Goal: Task Accomplishment & Management: Use online tool/utility

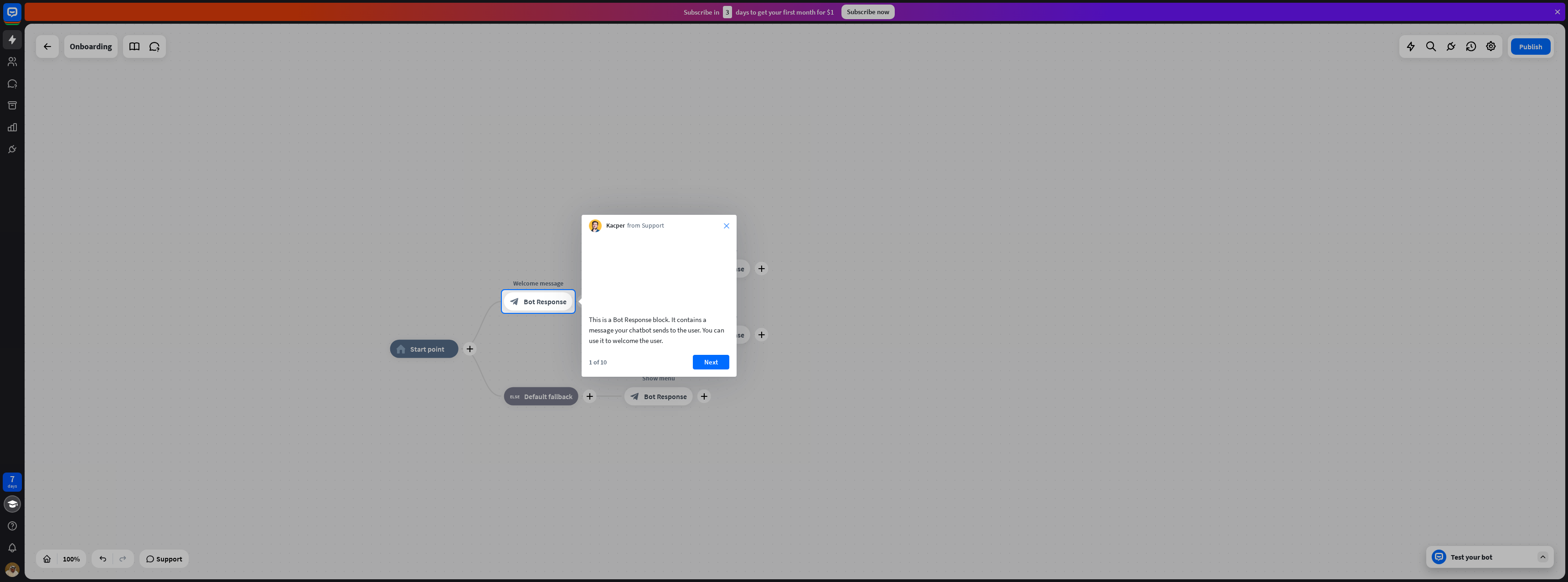
click at [728, 224] on icon "close" at bounding box center [726, 225] width 5 height 5
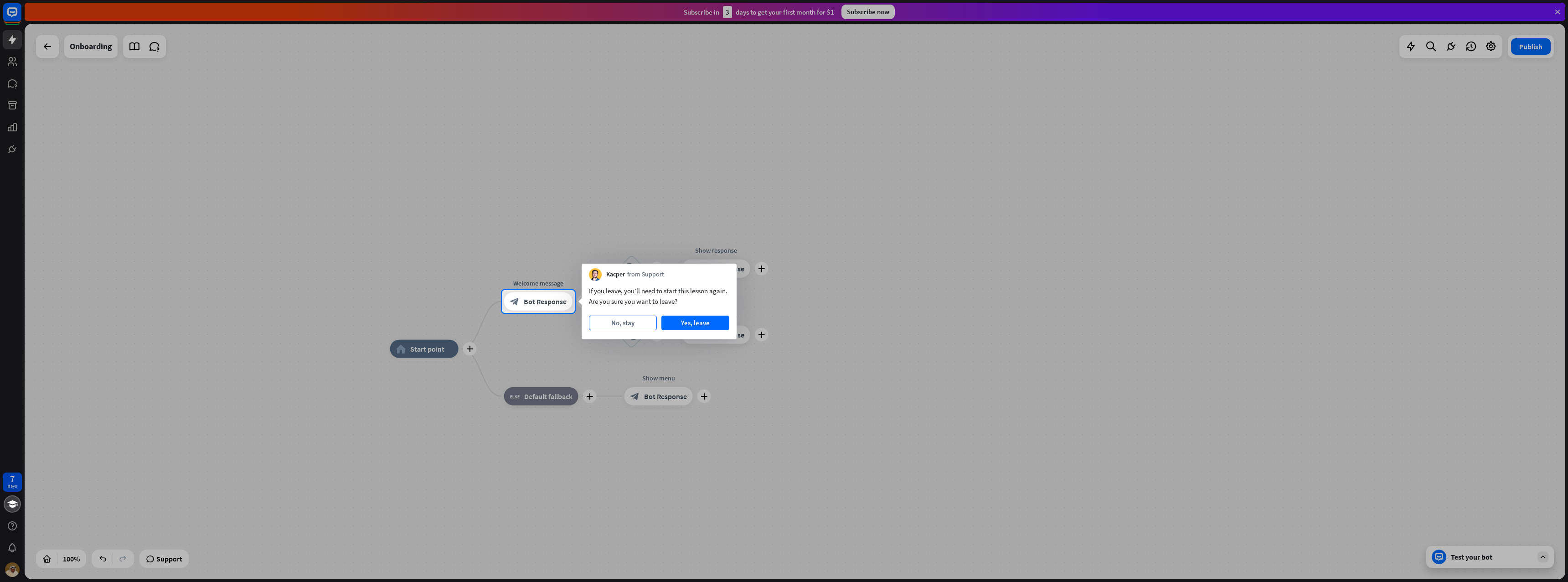
click at [629, 325] on button "No, stay" at bounding box center [622, 322] width 68 height 15
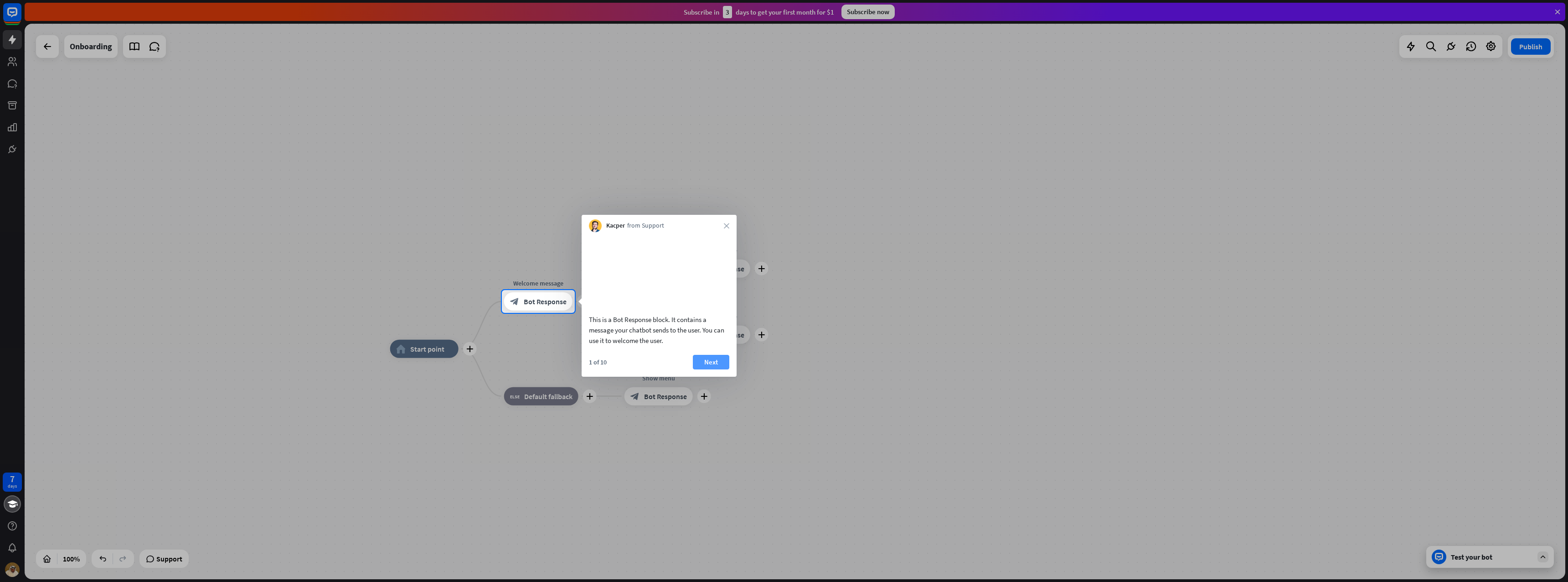
click at [713, 369] on button "Next" at bounding box center [711, 362] width 37 height 15
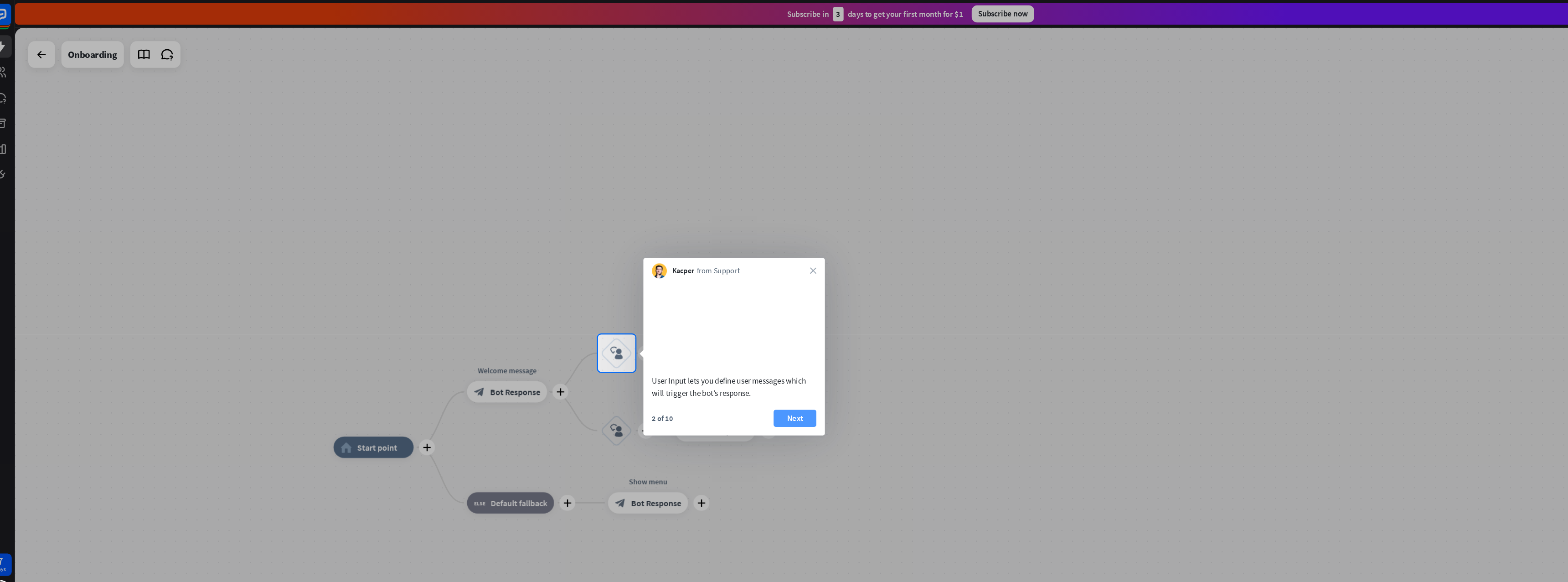
click at [704, 365] on button "Next" at bounding box center [691, 357] width 37 height 15
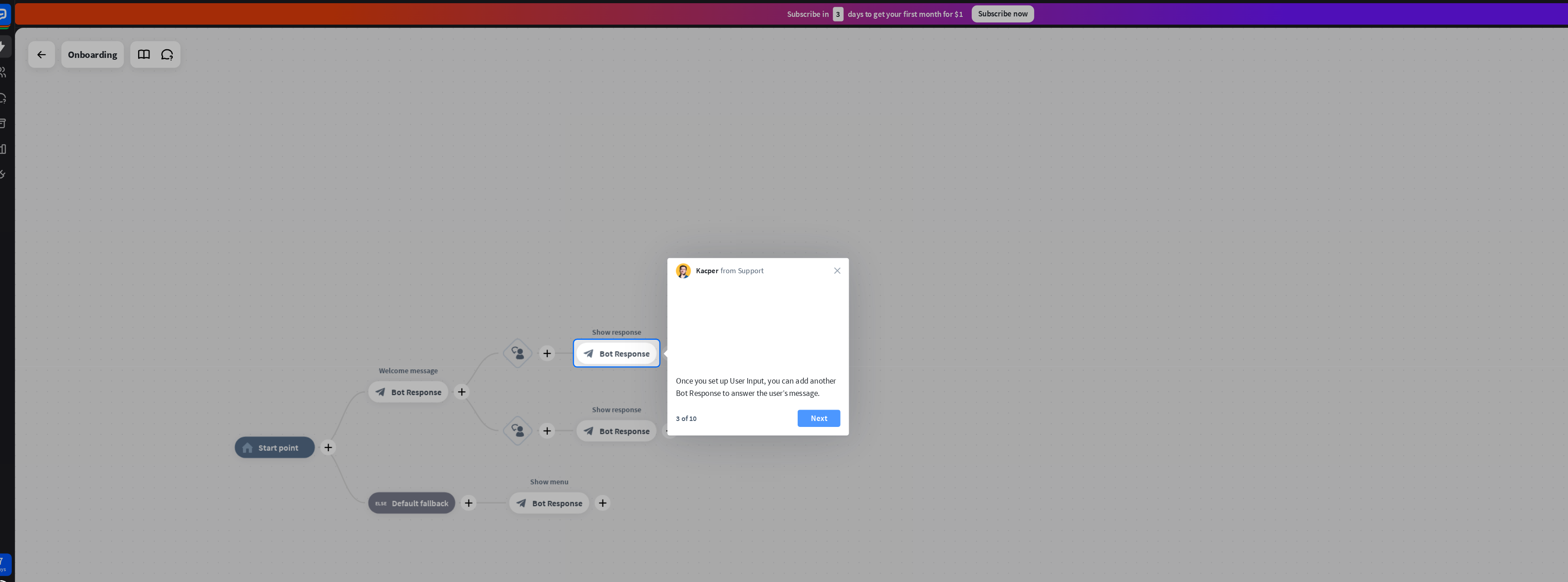
click at [727, 365] on button "Next" at bounding box center [711, 357] width 37 height 15
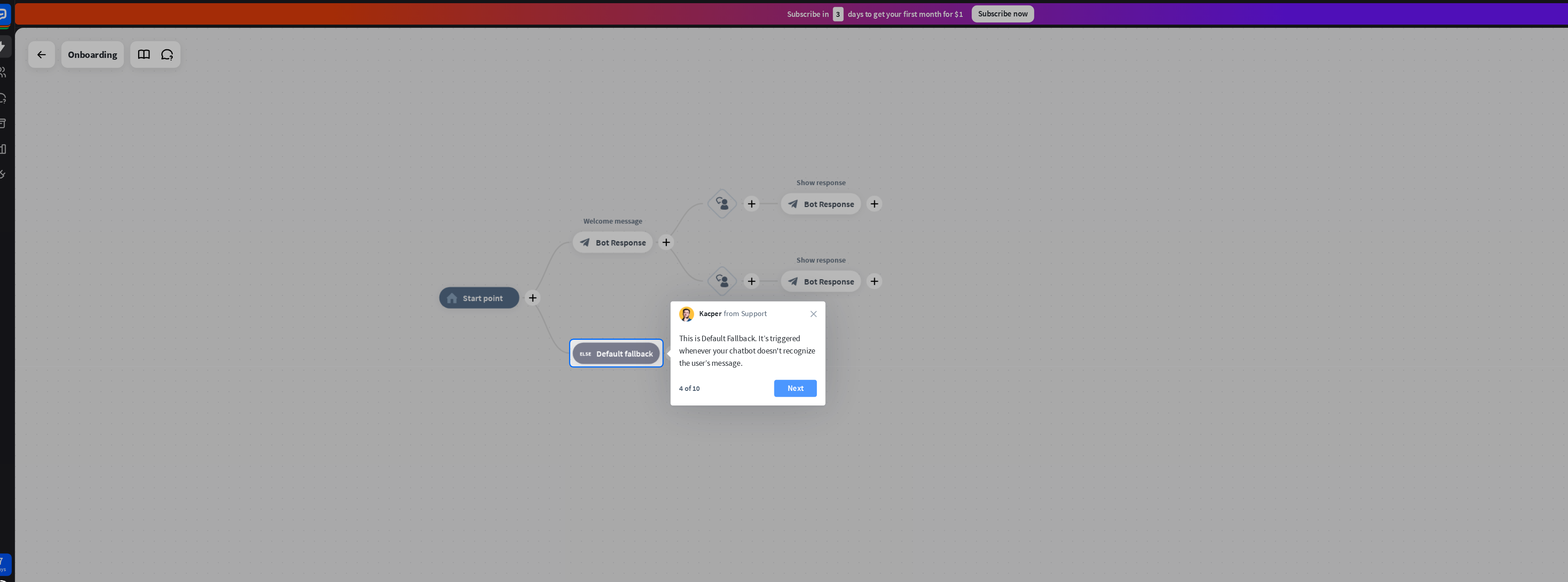
click at [699, 334] on button "Next" at bounding box center [691, 331] width 37 height 15
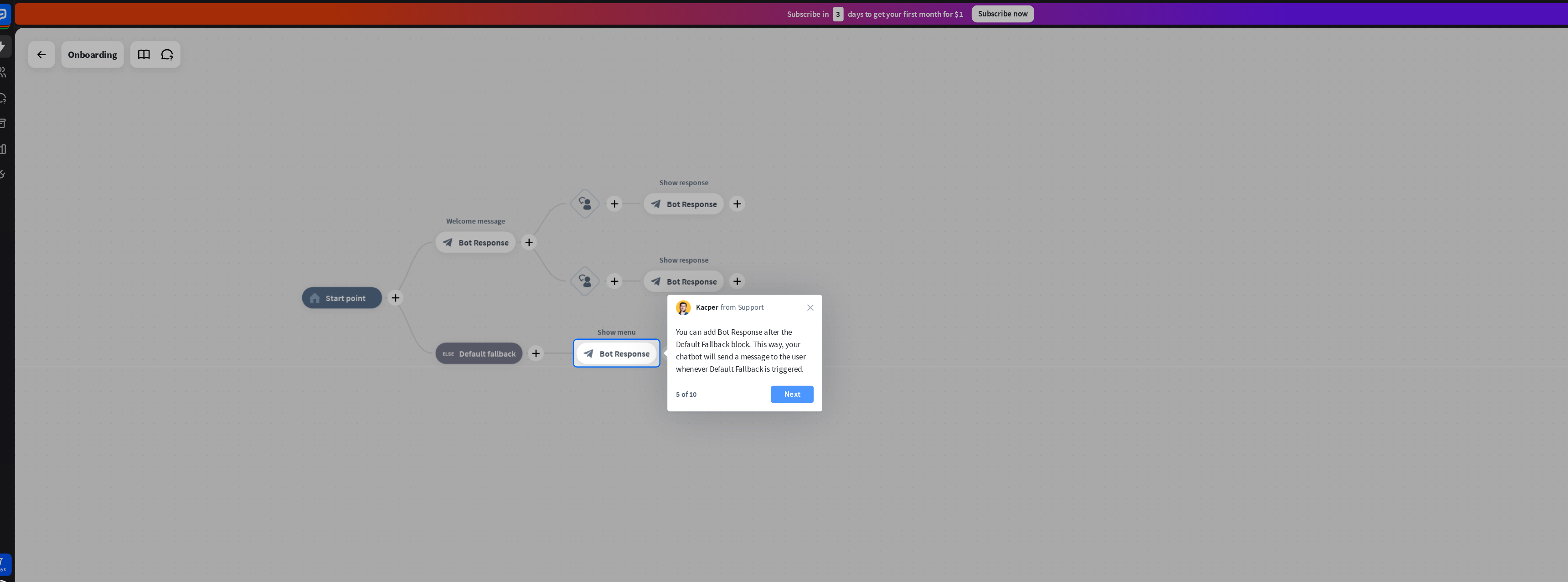
click at [681, 336] on button "Next" at bounding box center [688, 336] width 37 height 15
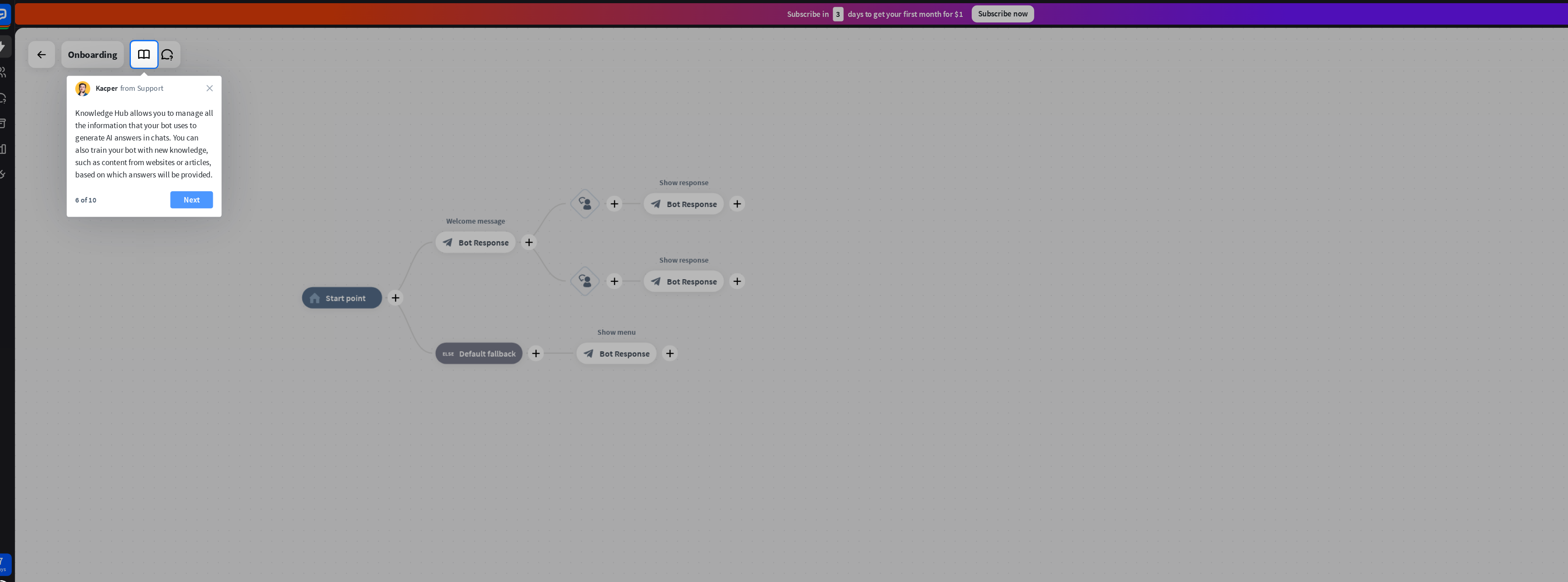
click at [168, 174] on button "Next" at bounding box center [176, 170] width 37 height 15
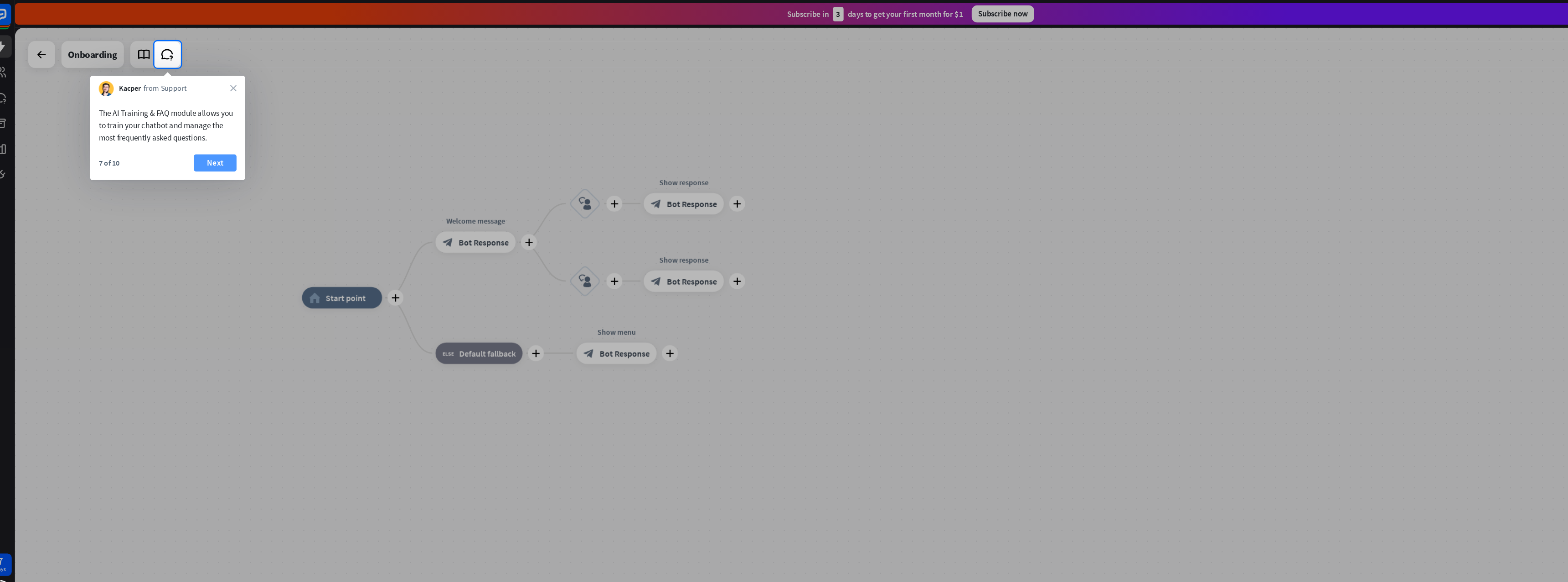
click at [198, 144] on button "Next" at bounding box center [195, 139] width 37 height 15
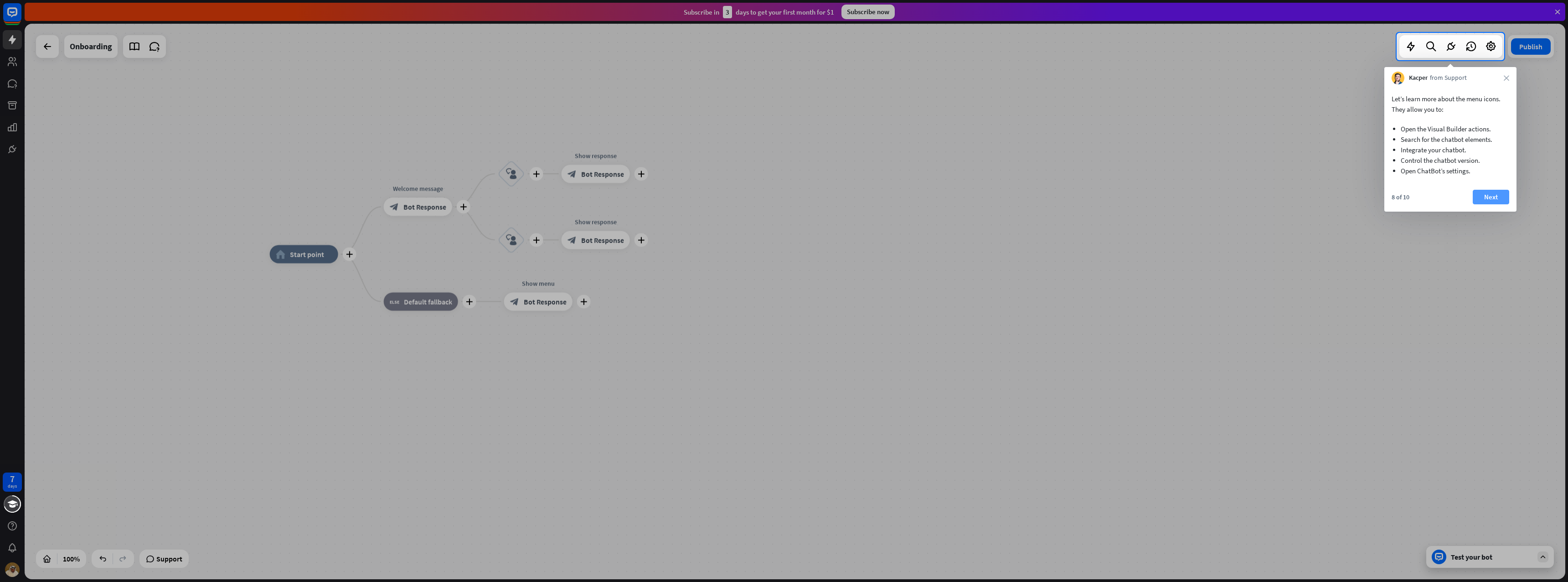
click at [1482, 191] on button "Next" at bounding box center [1491, 197] width 37 height 15
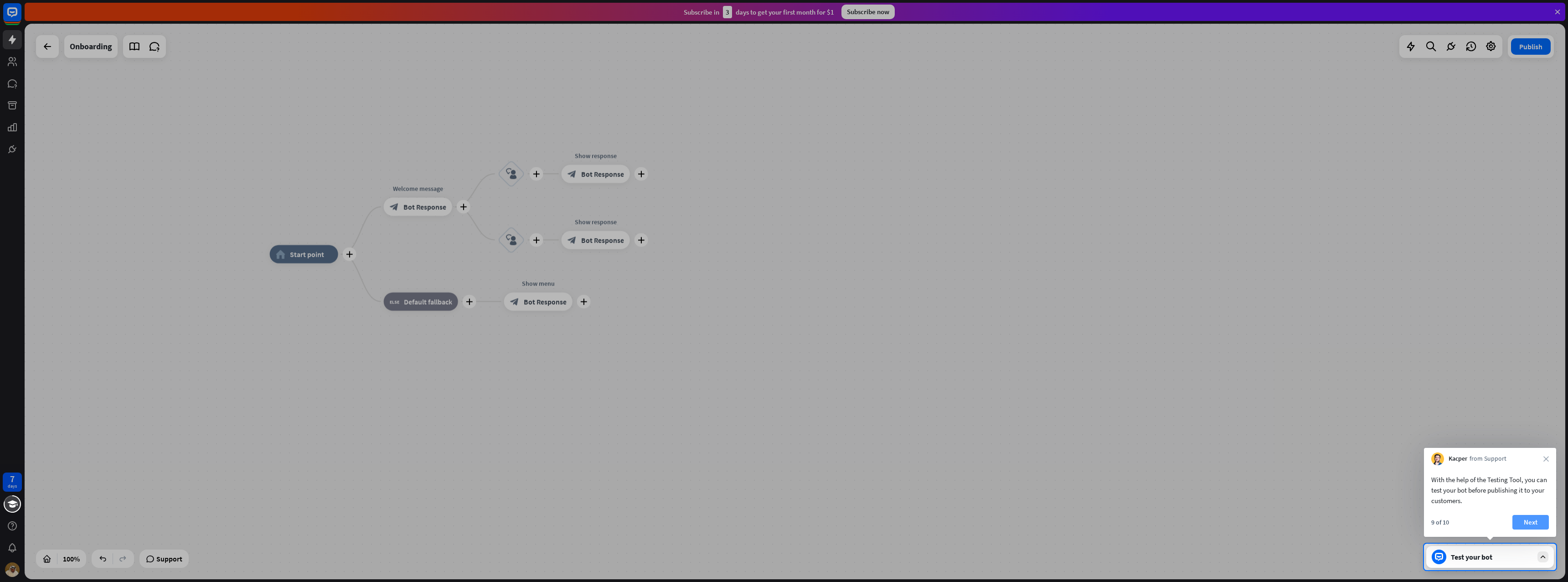
click at [1538, 523] on button "Next" at bounding box center [1530, 522] width 37 height 15
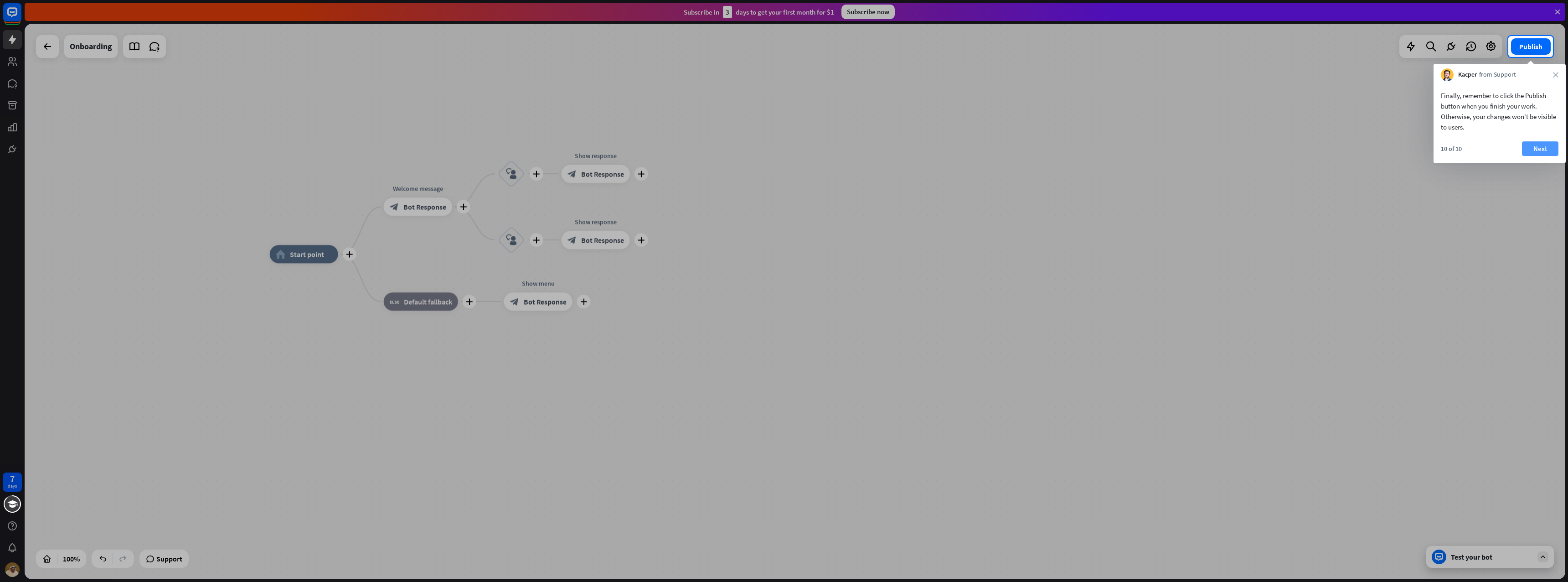
click at [1542, 153] on button "Next" at bounding box center [1540, 148] width 37 height 15
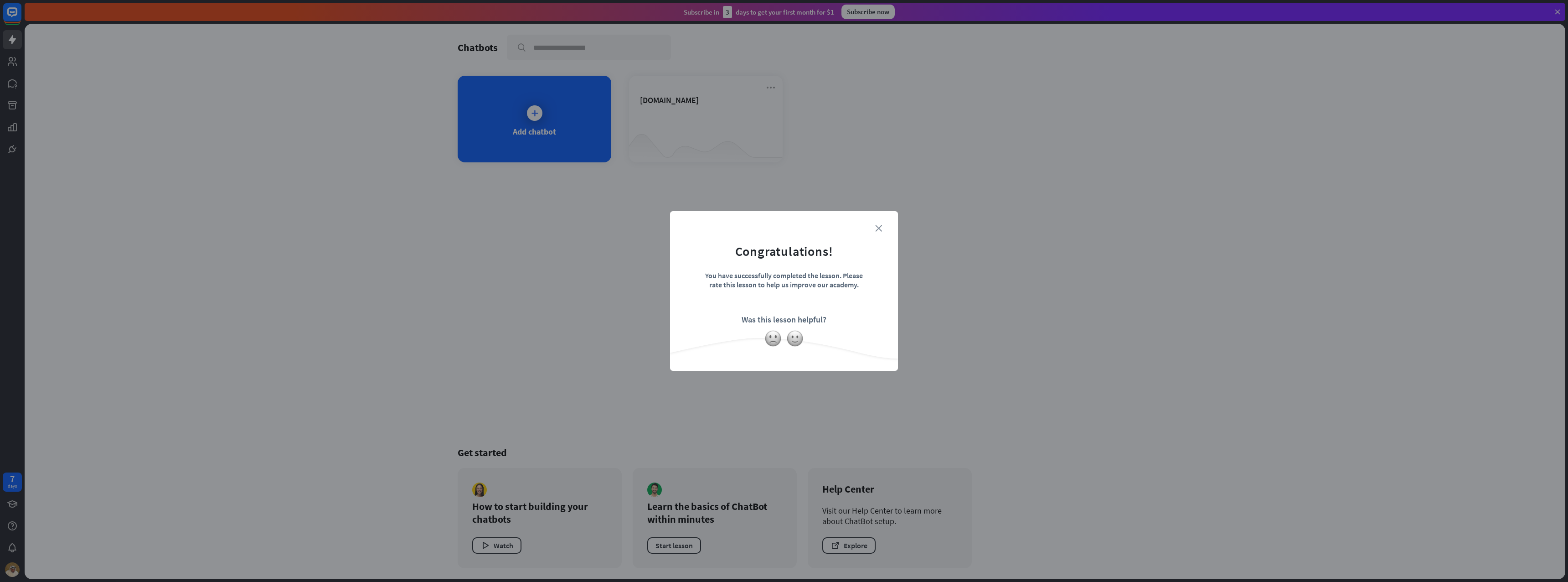
click at [875, 229] on icon "close" at bounding box center [878, 228] width 7 height 7
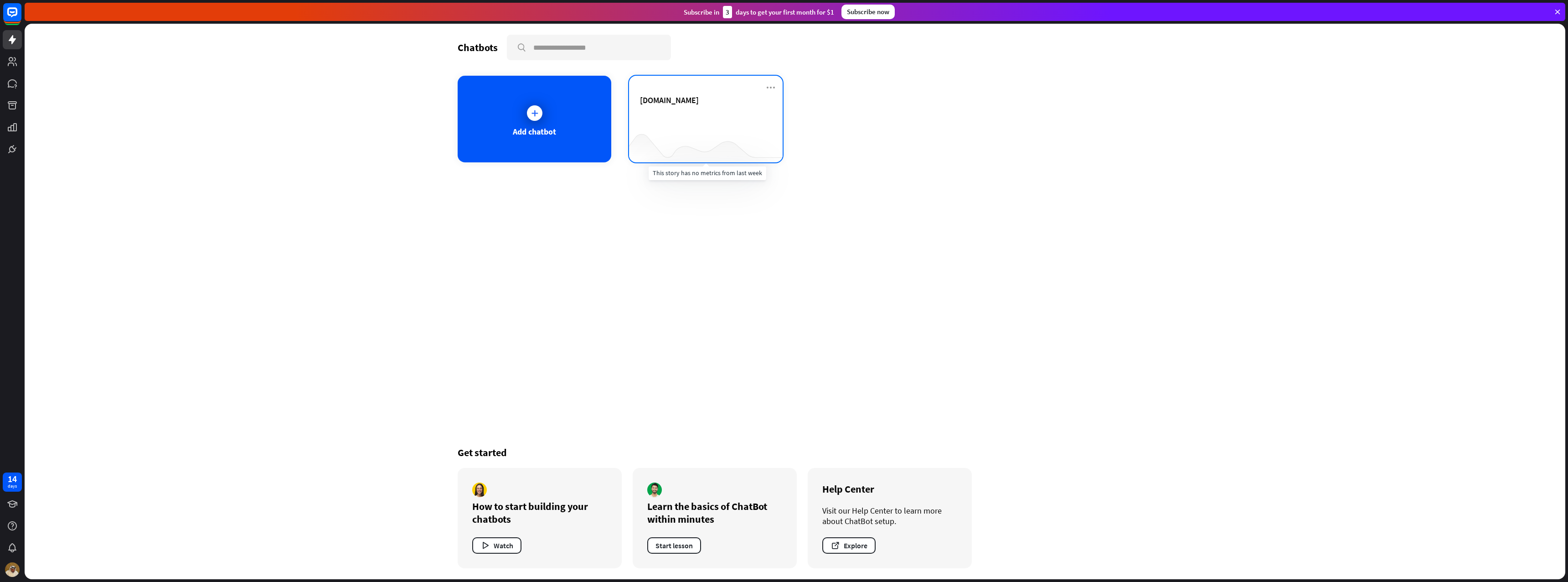
click at [673, 145] on div at bounding box center [706, 144] width 154 height 35
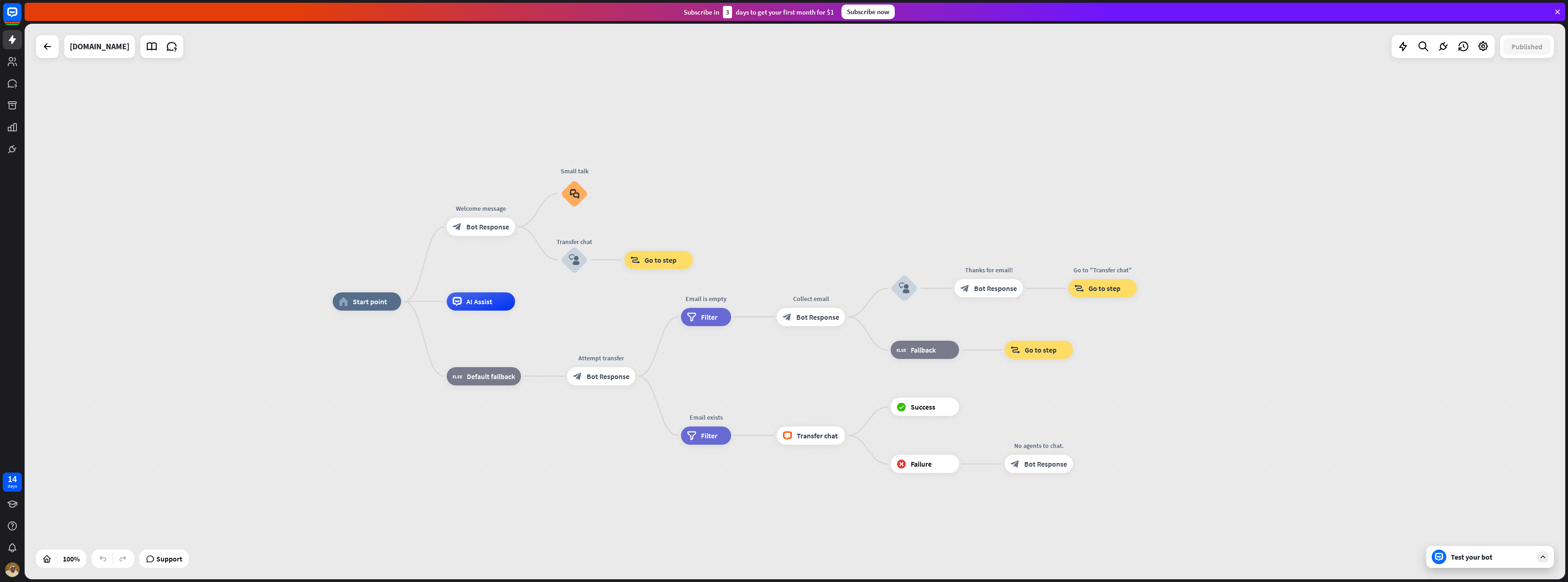
click at [1481, 567] on div "Test your bot" at bounding box center [1490, 557] width 128 height 22
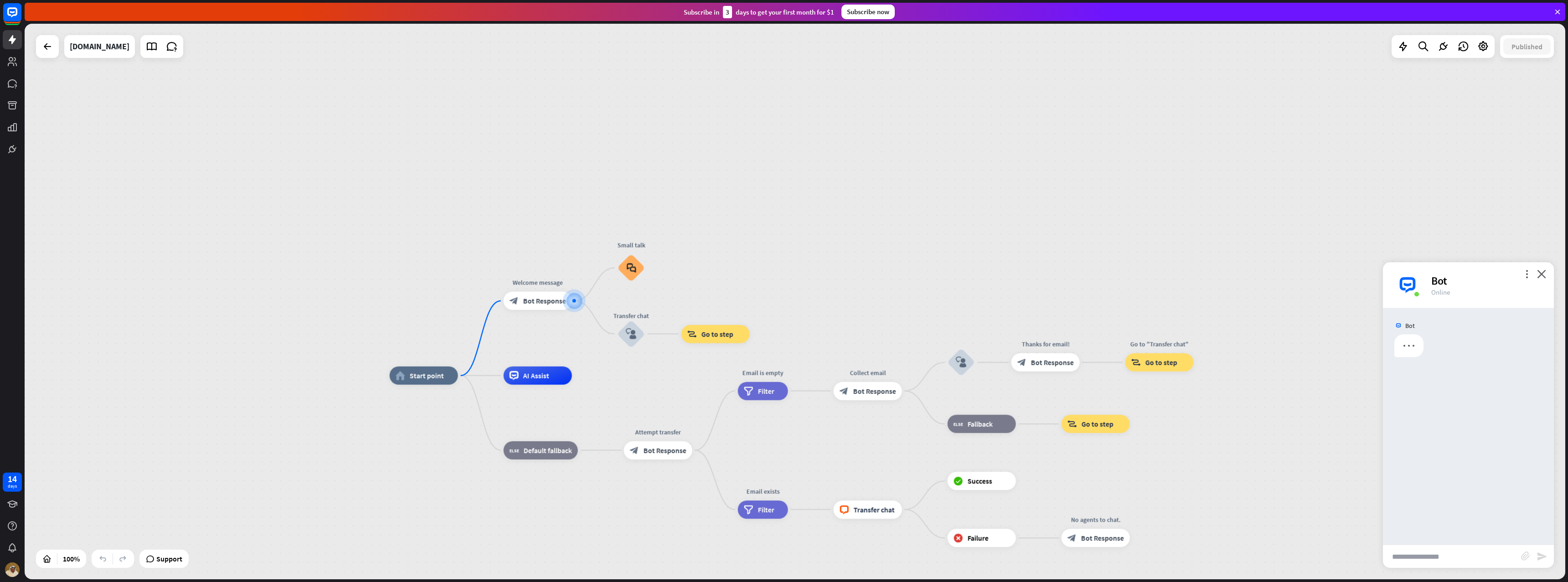
click at [1444, 551] on input "text" at bounding box center [1452, 556] width 138 height 23
click at [53, 47] on icon at bounding box center [47, 46] width 11 height 11
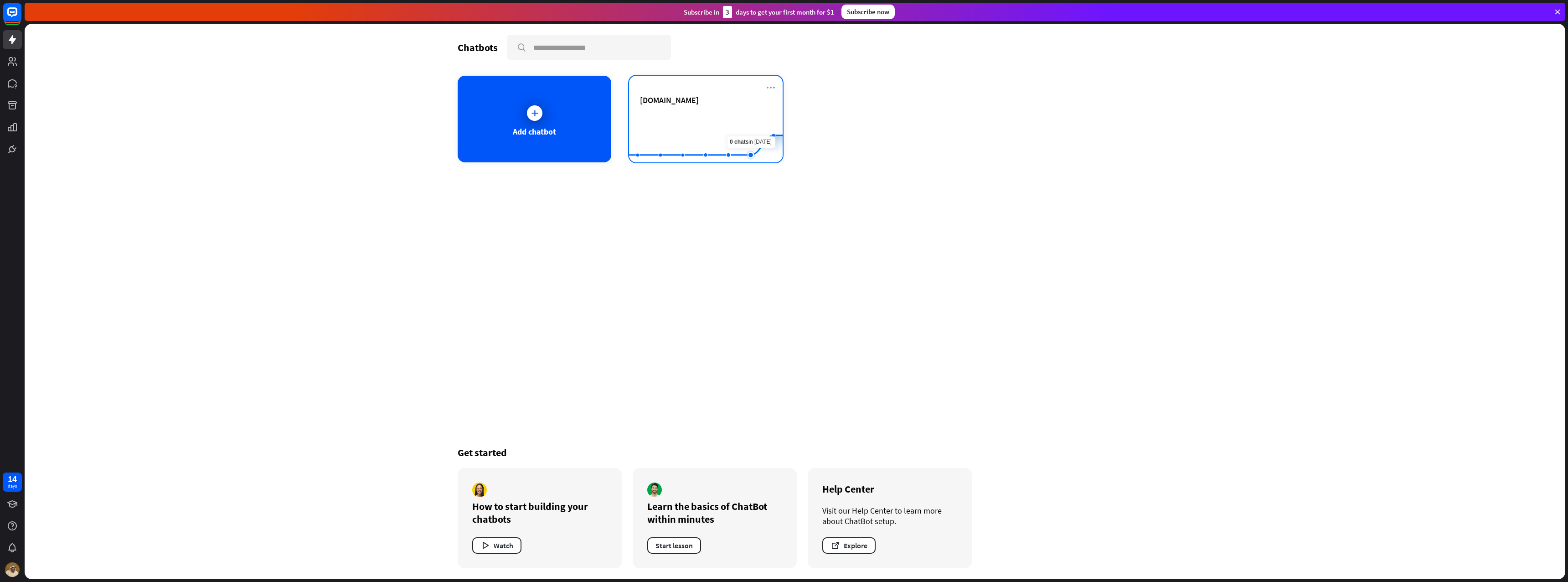
click at [743, 122] on rect at bounding box center [706, 140] width 154 height 57
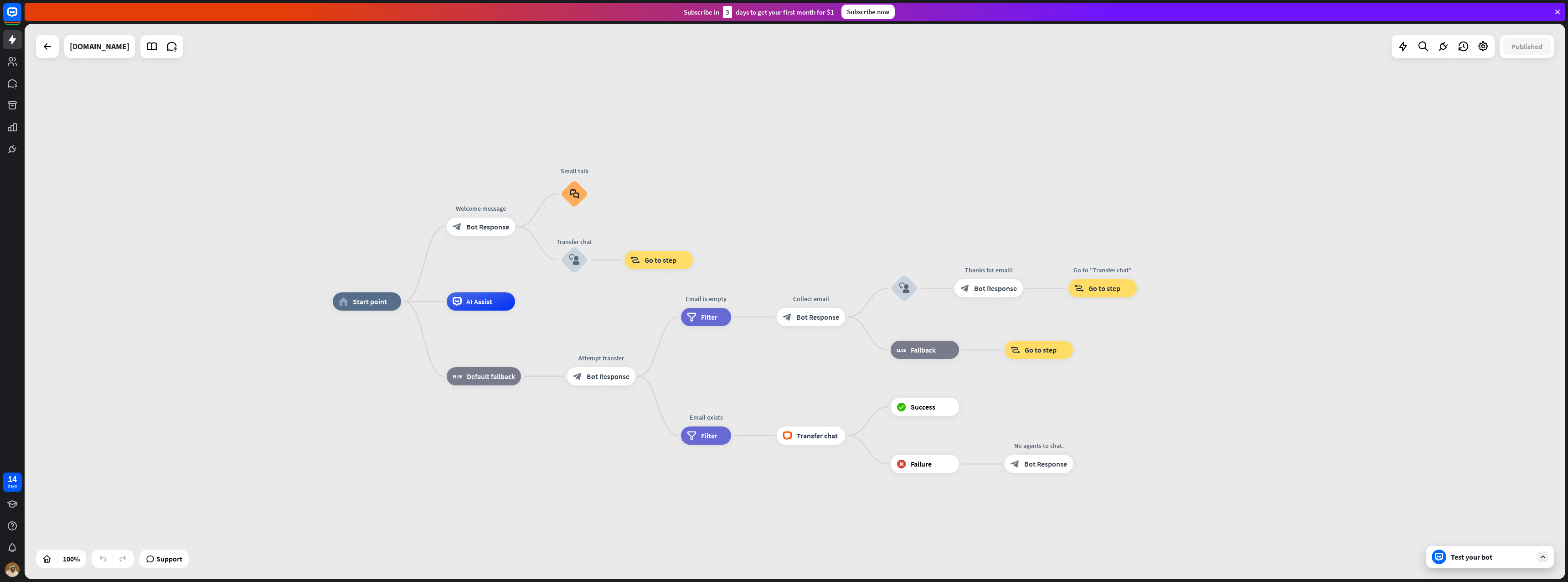
click at [1468, 558] on div "Test your bot" at bounding box center [1492, 557] width 82 height 9
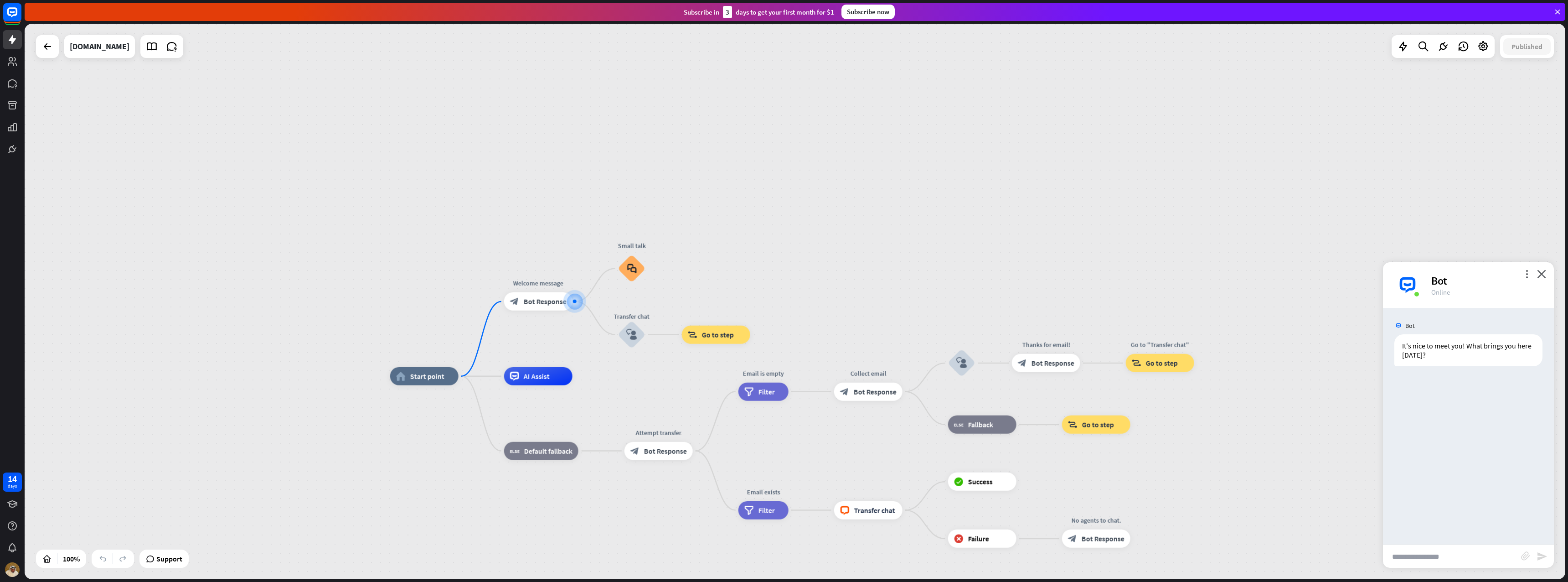
click at [1445, 551] on input "text" at bounding box center [1452, 556] width 138 height 23
type input "**********"
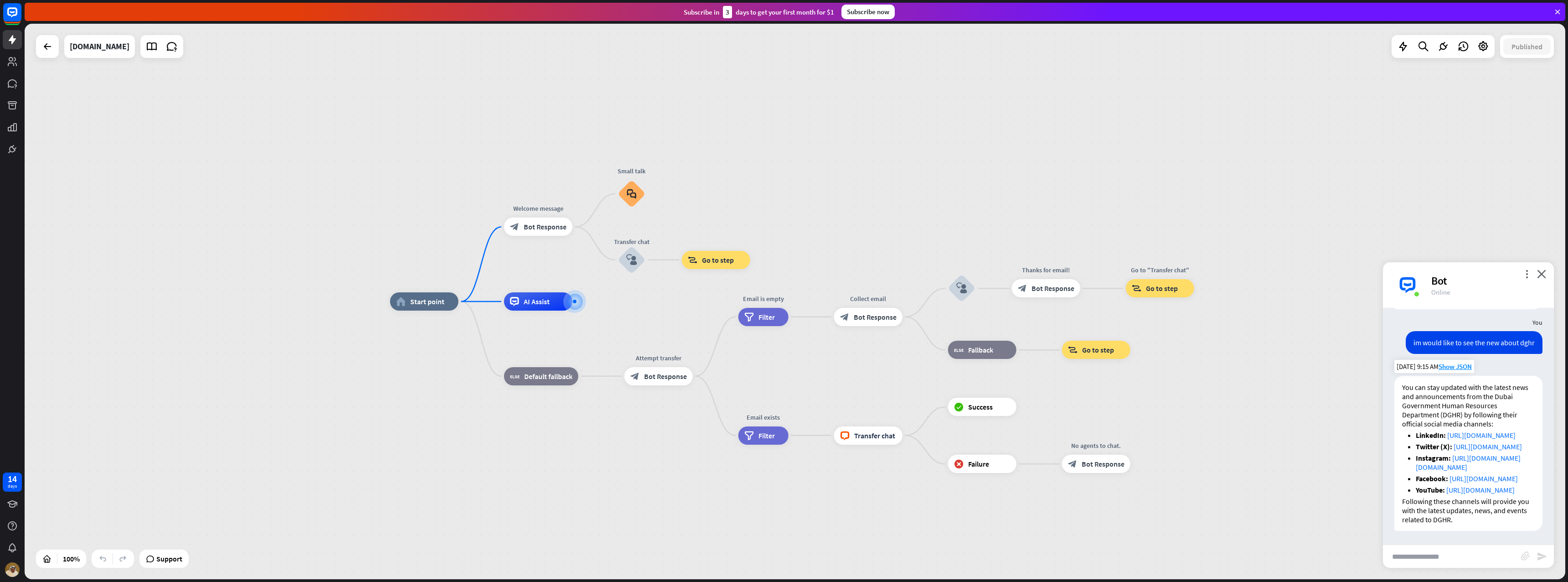
scroll to position [139, 0]
click at [1445, 546] on input "text" at bounding box center [1452, 556] width 138 height 23
type input "*"
type input "**********"
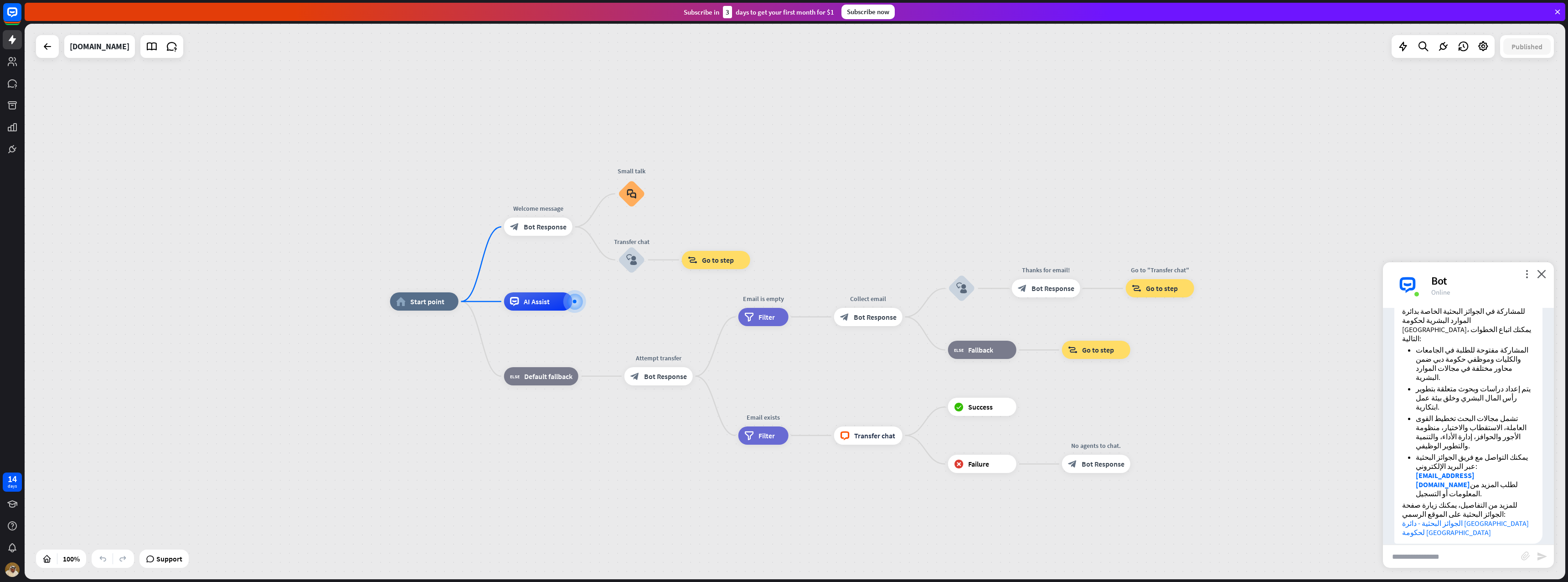
scroll to position [386, 0]
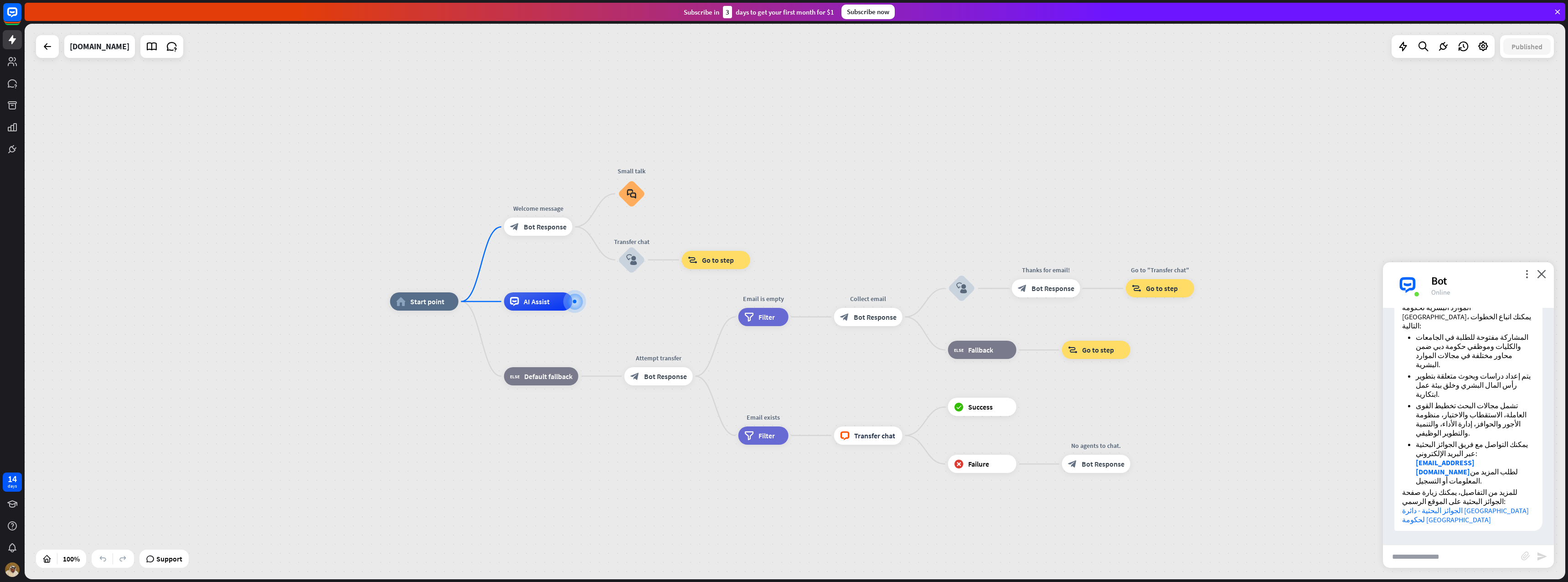
click at [1451, 559] on input "text" at bounding box center [1452, 556] width 138 height 23
click at [1469, 522] on link "الجوائز البحثية - دائرة [GEOGRAPHIC_DATA] لحكومة [GEOGRAPHIC_DATA]" at bounding box center [1466, 515] width 127 height 18
click at [1486, 554] on input "text" at bounding box center [1452, 556] width 138 height 23
type input "*"
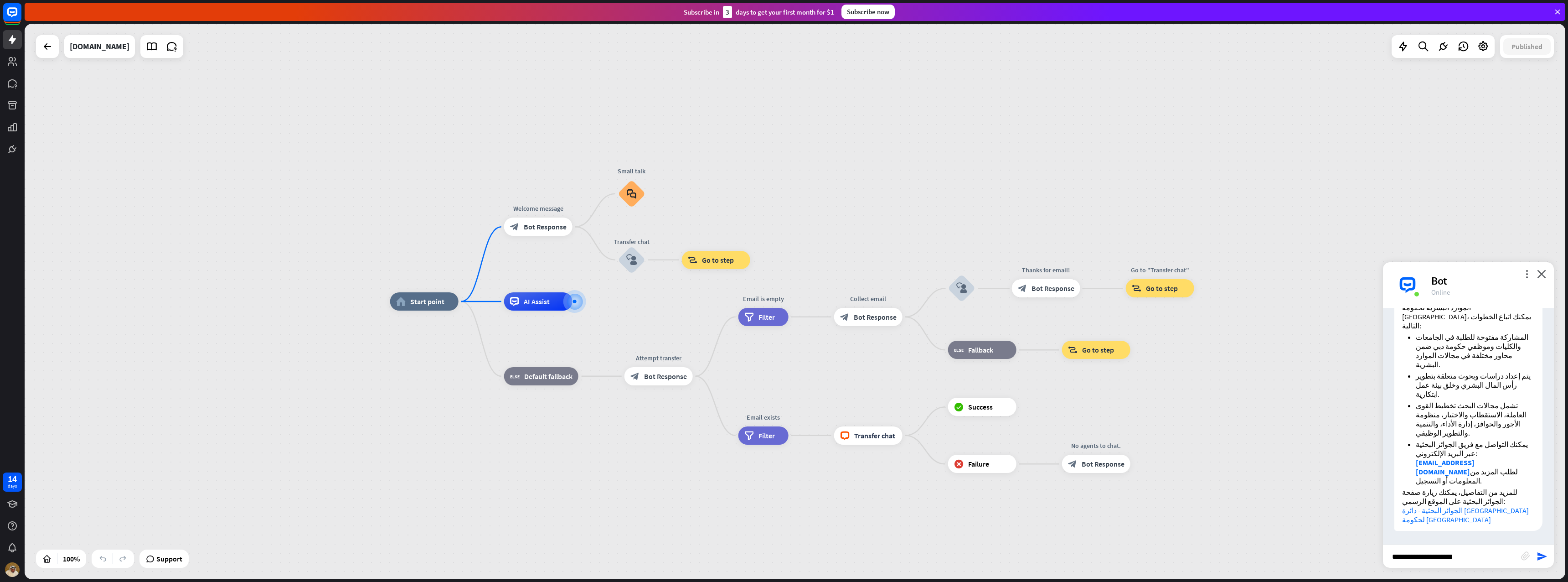
type input "**********"
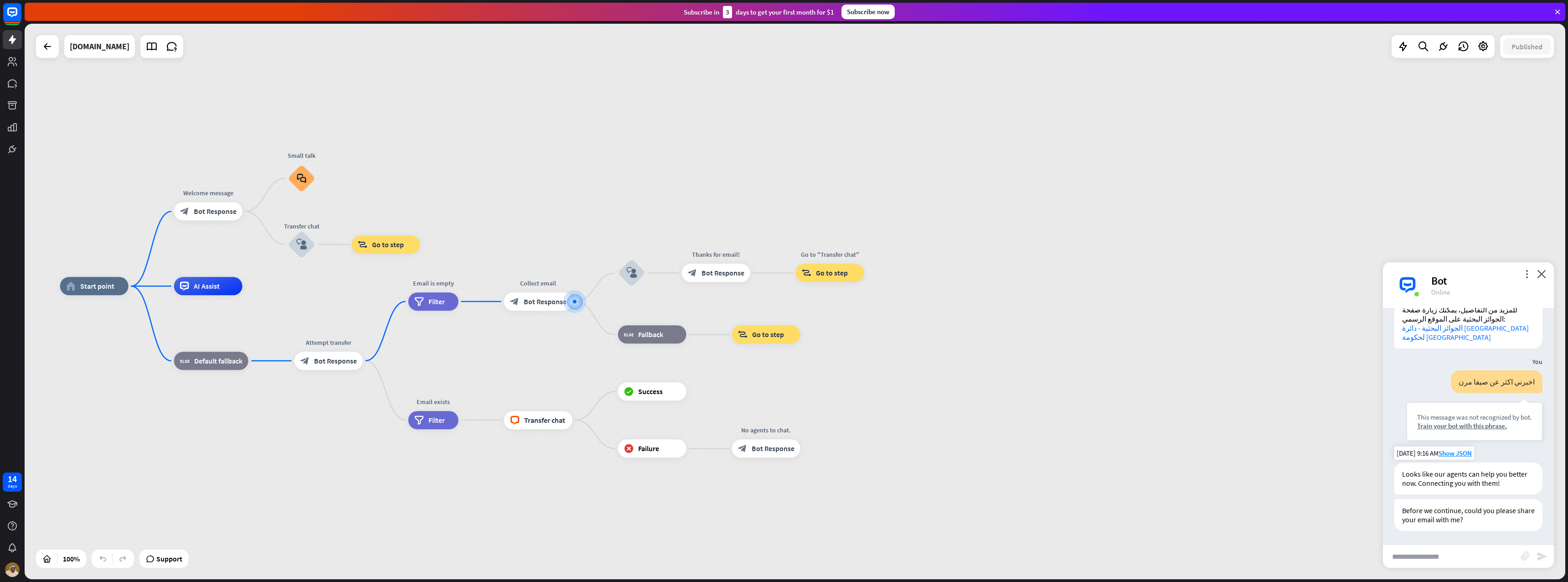
scroll to position [568, 0]
click at [1456, 555] on input "text" at bounding box center [1452, 556] width 138 height 23
type input "*"
type input "**********"
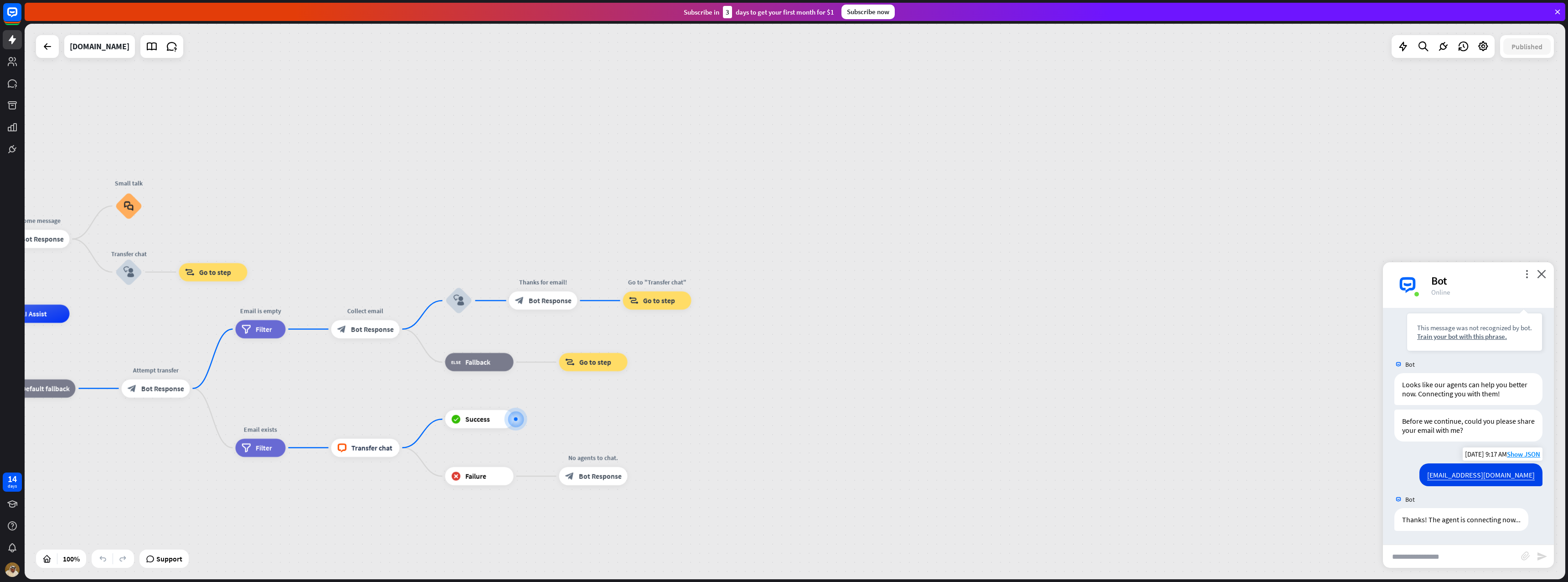
scroll to position [657, 0]
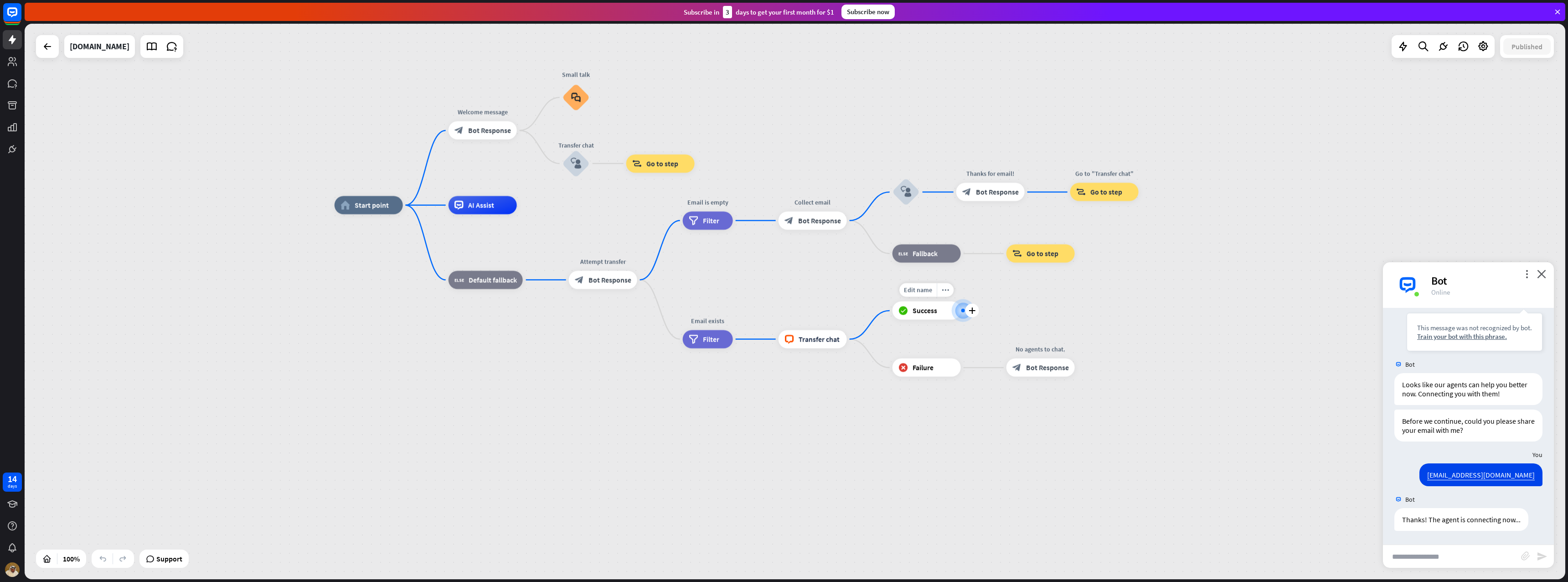
click at [928, 311] on span "Success" at bounding box center [924, 311] width 24 height 9
click at [976, 310] on div "plus" at bounding box center [971, 310] width 13 height 13
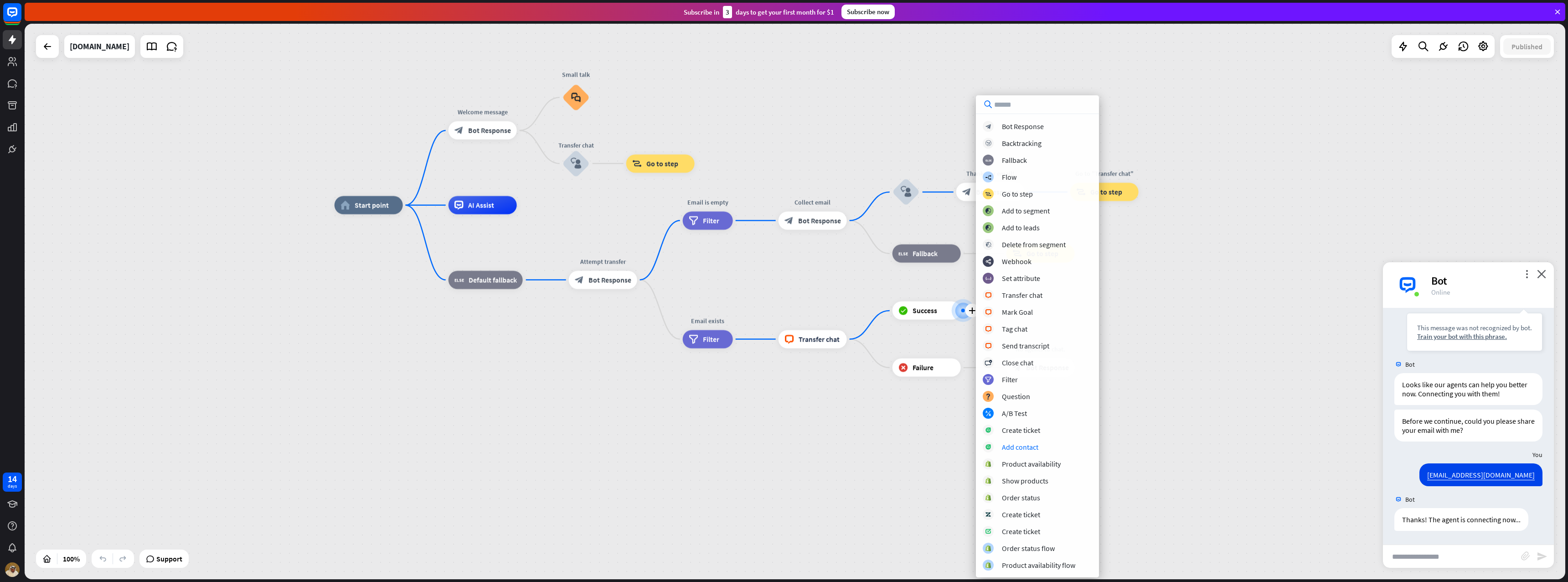
click at [1152, 419] on div "home_2 Start point Welcome message block_bot_response Bot Response Small talk b…" at bounding box center [1105, 483] width 1541 height 555
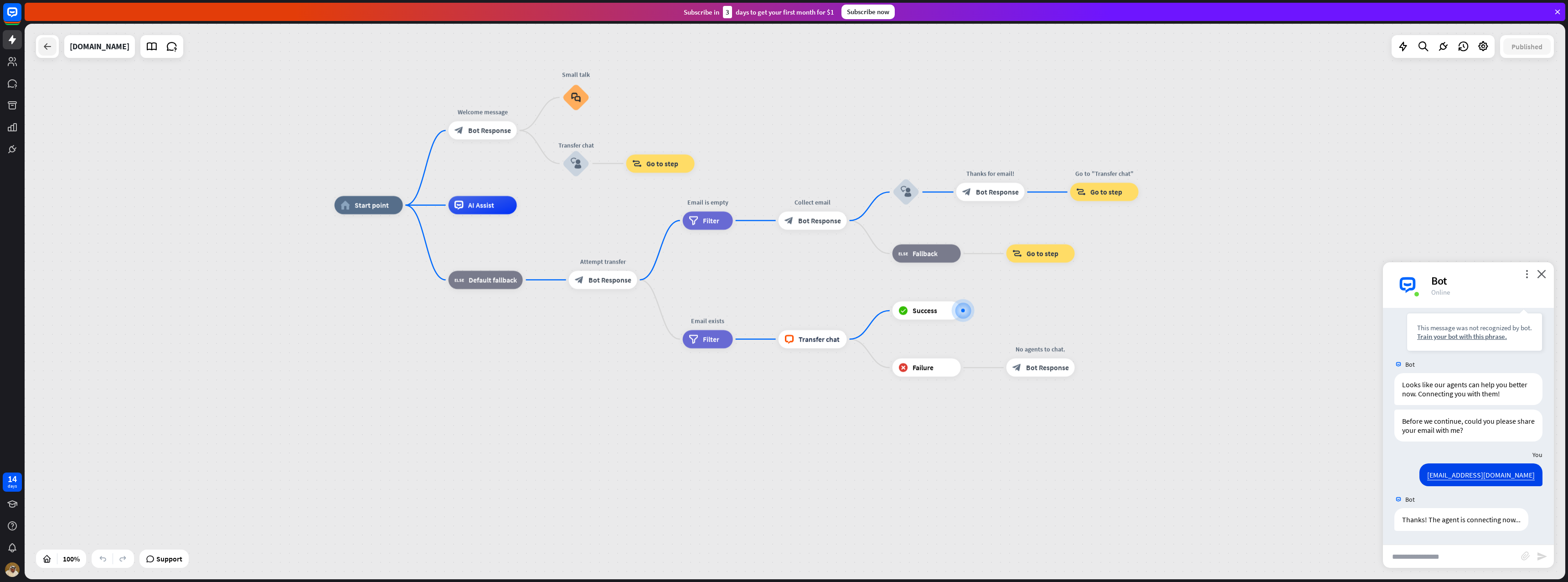
click at [53, 43] on div at bounding box center [47, 46] width 18 height 18
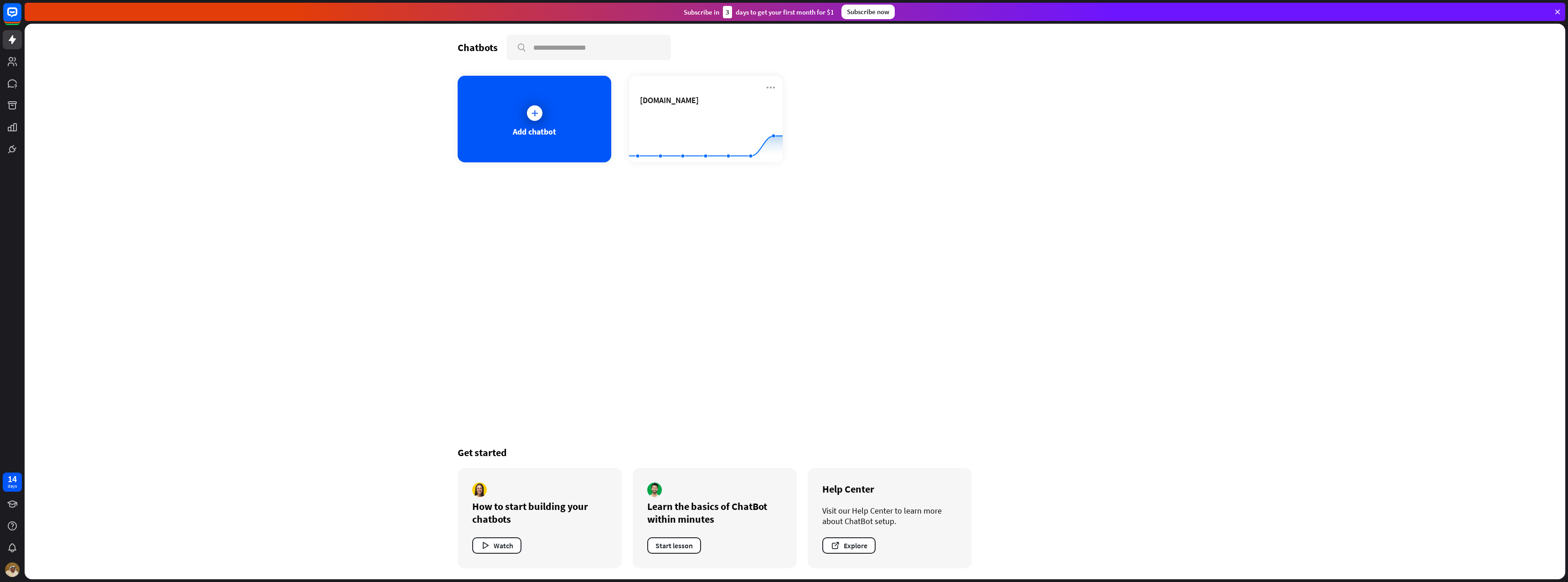
click at [22, 60] on div at bounding box center [12, 79] width 24 height 158
click at [18, 63] on link at bounding box center [12, 61] width 19 height 19
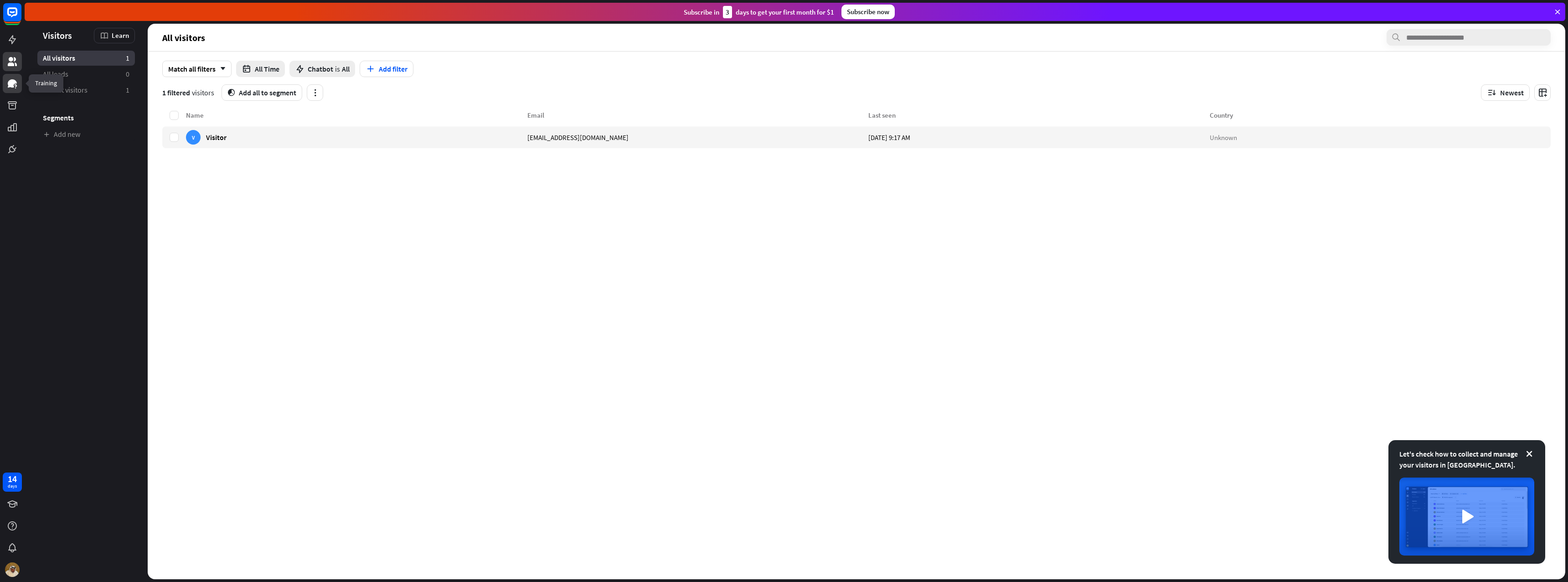
click at [14, 79] on icon at bounding box center [13, 83] width 11 height 11
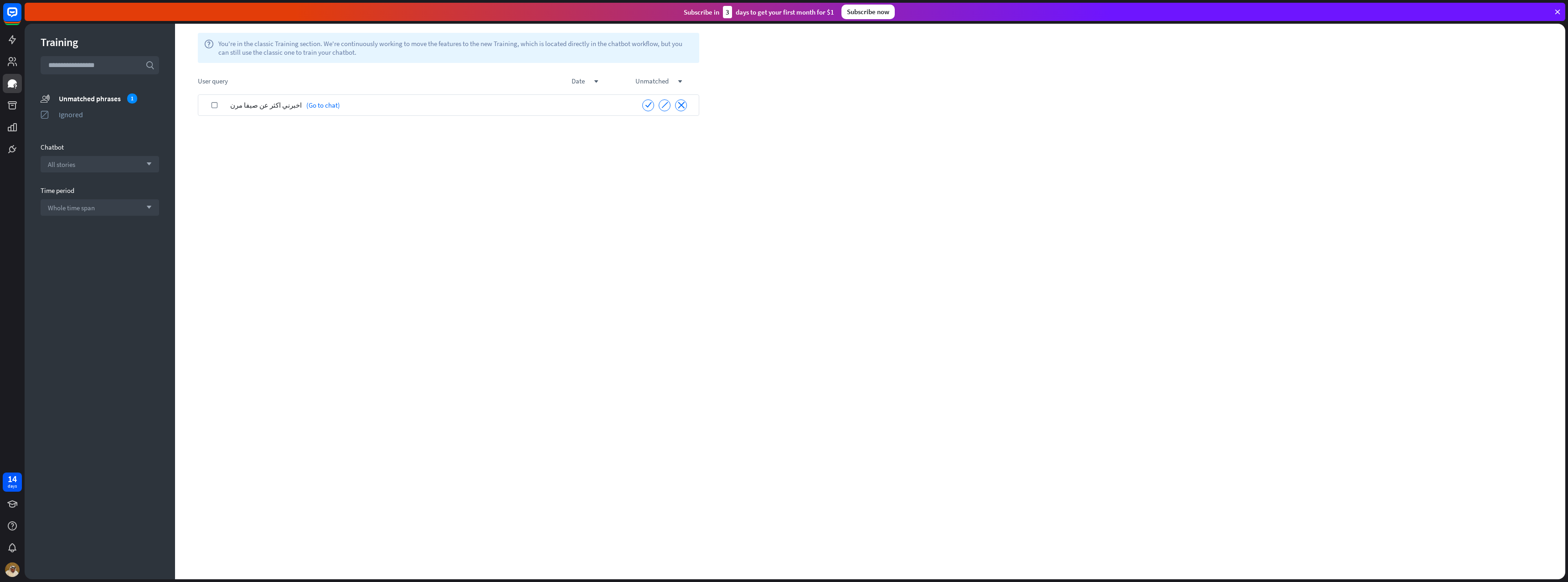
click at [267, 107] on span "اخبرني اكثر عن صيفا مرن" at bounding box center [266, 104] width 71 height 21
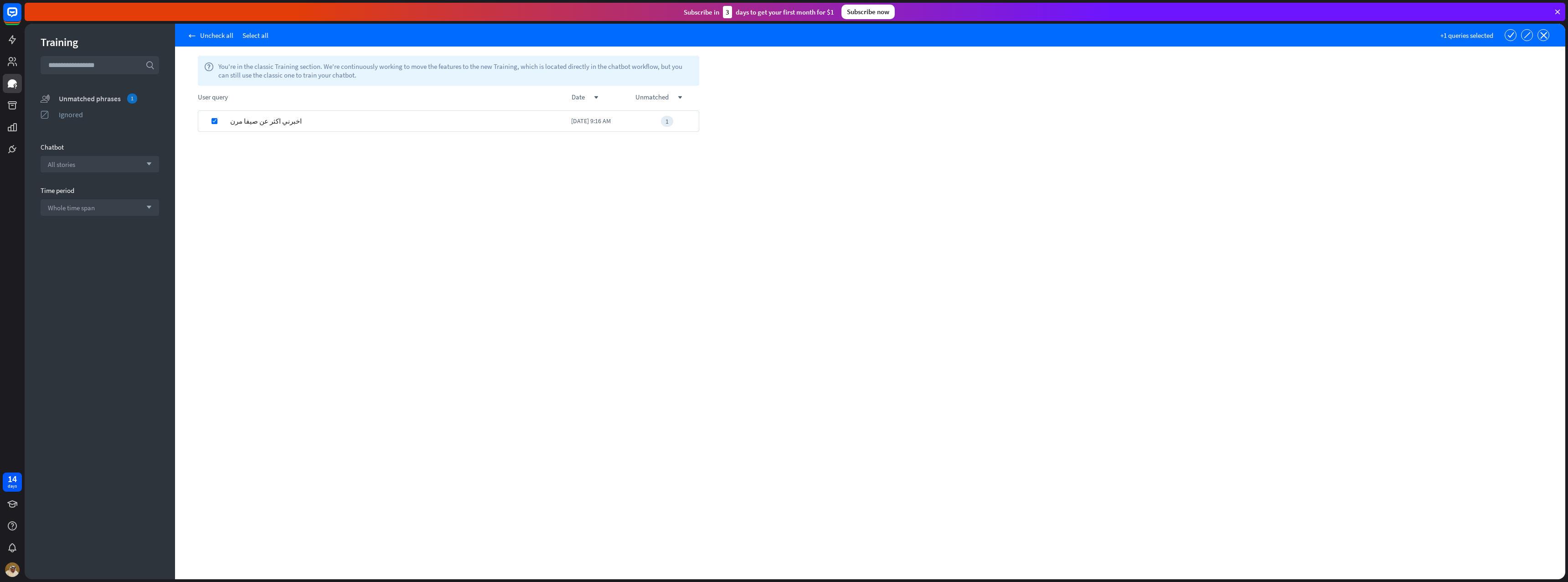
click at [111, 99] on div "Unmatched phrases 1" at bounding box center [109, 98] width 100 height 10
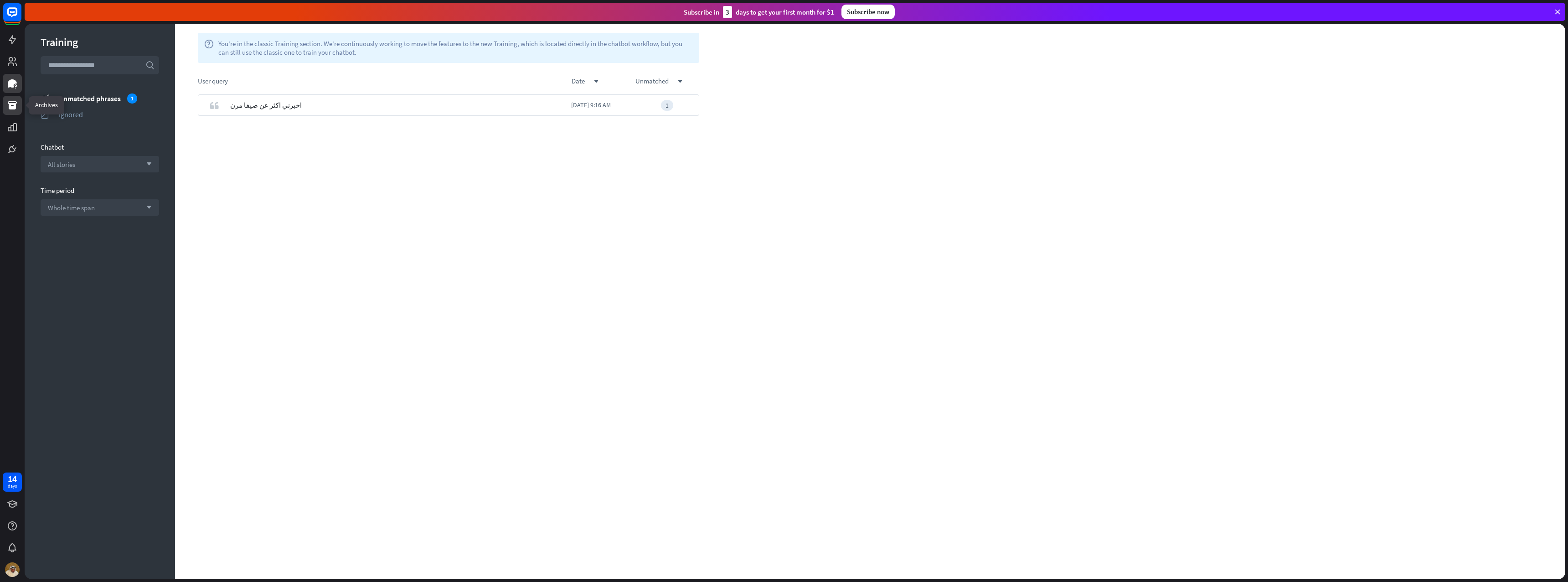
click at [9, 106] on icon at bounding box center [13, 105] width 9 height 8
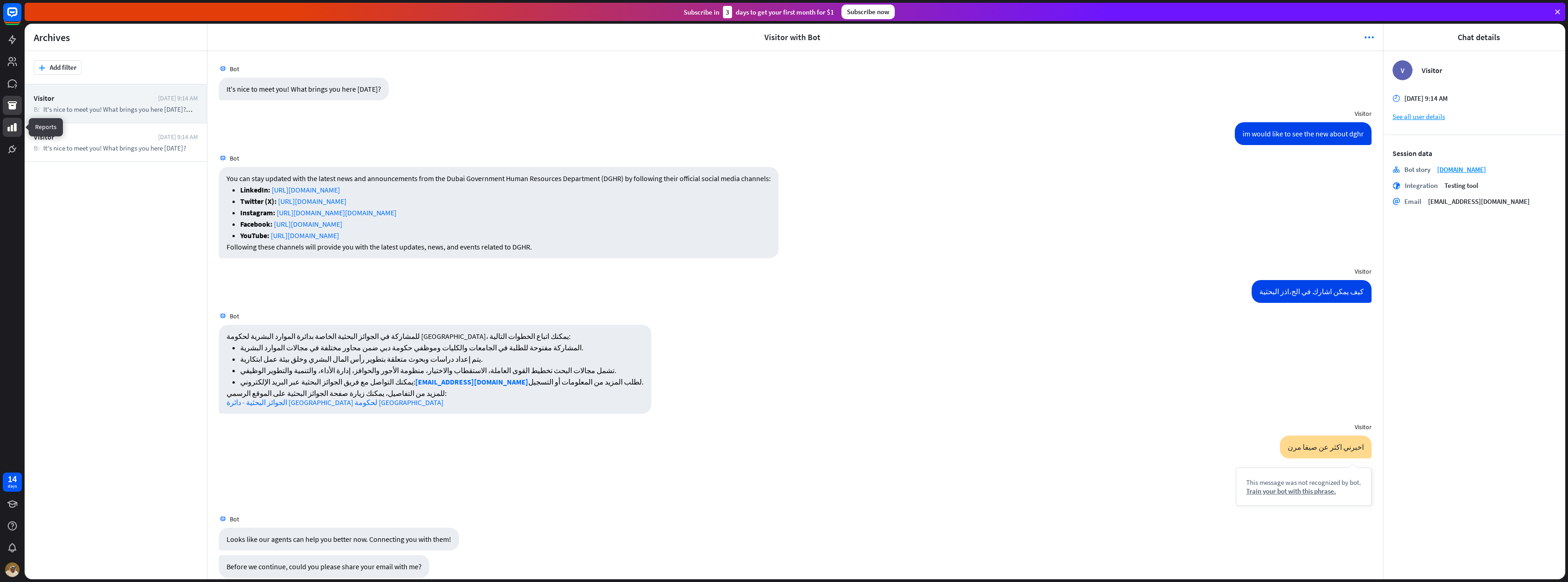
click at [16, 132] on icon at bounding box center [13, 127] width 11 height 11
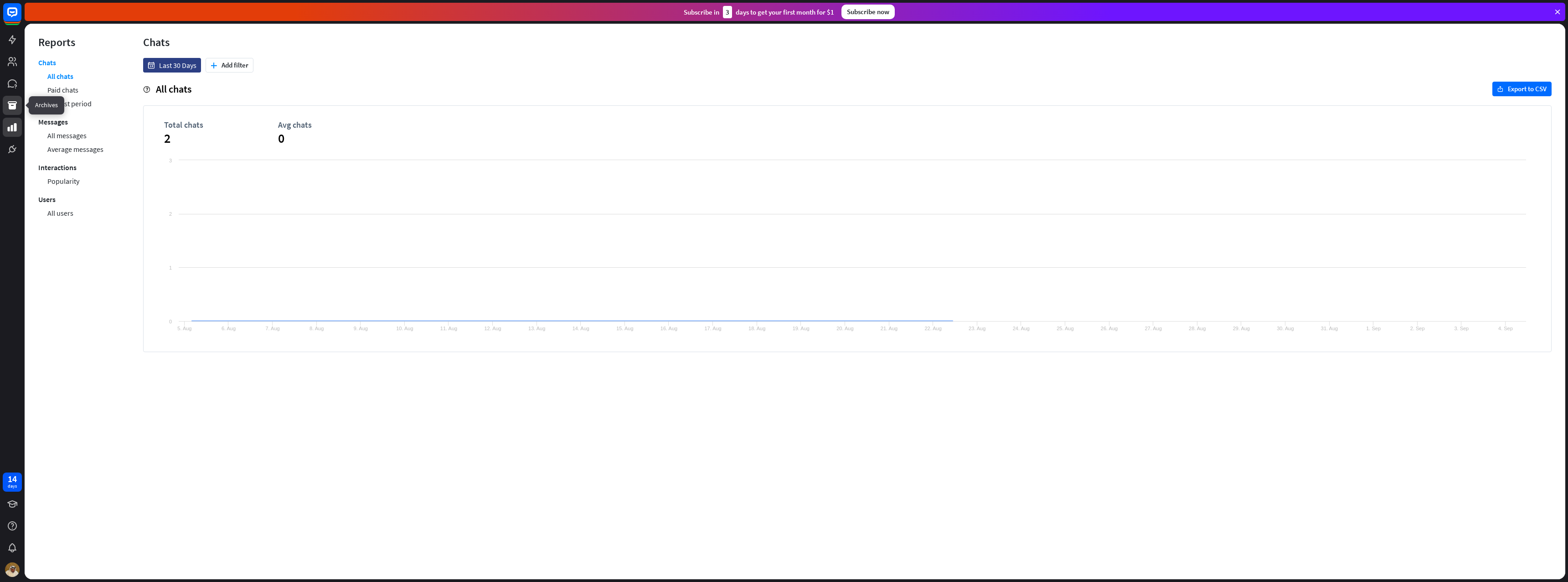
click at [16, 104] on icon at bounding box center [13, 105] width 11 height 11
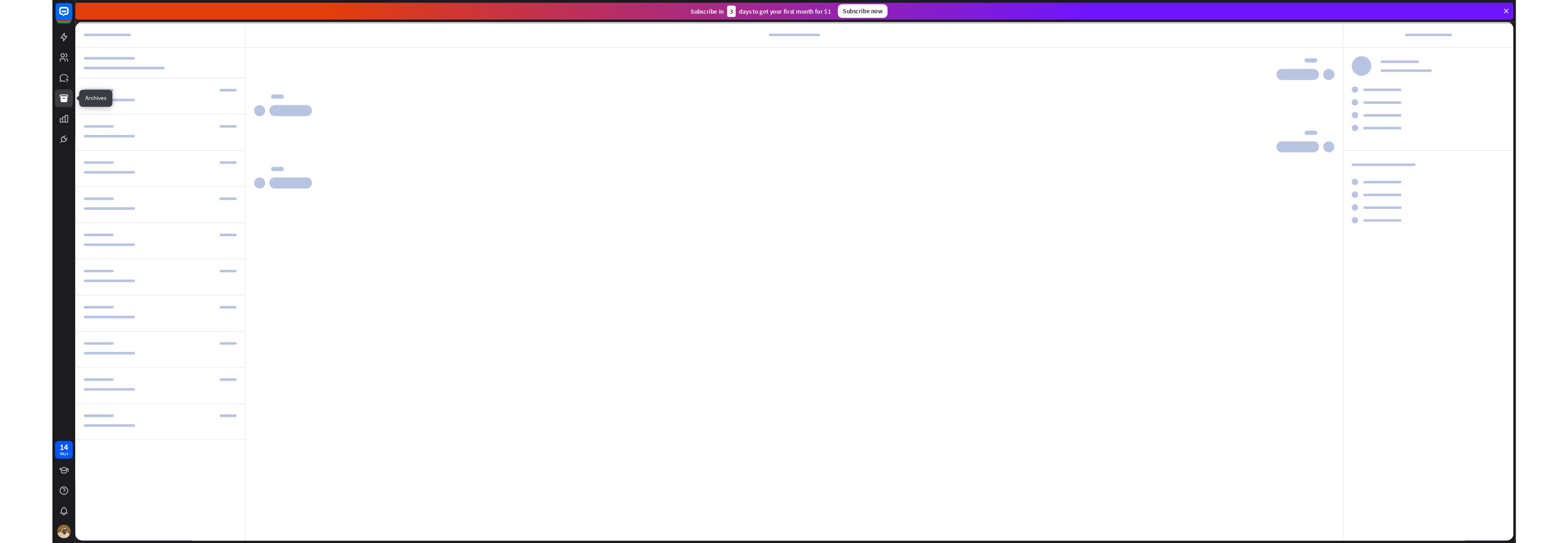
scroll to position [102, 0]
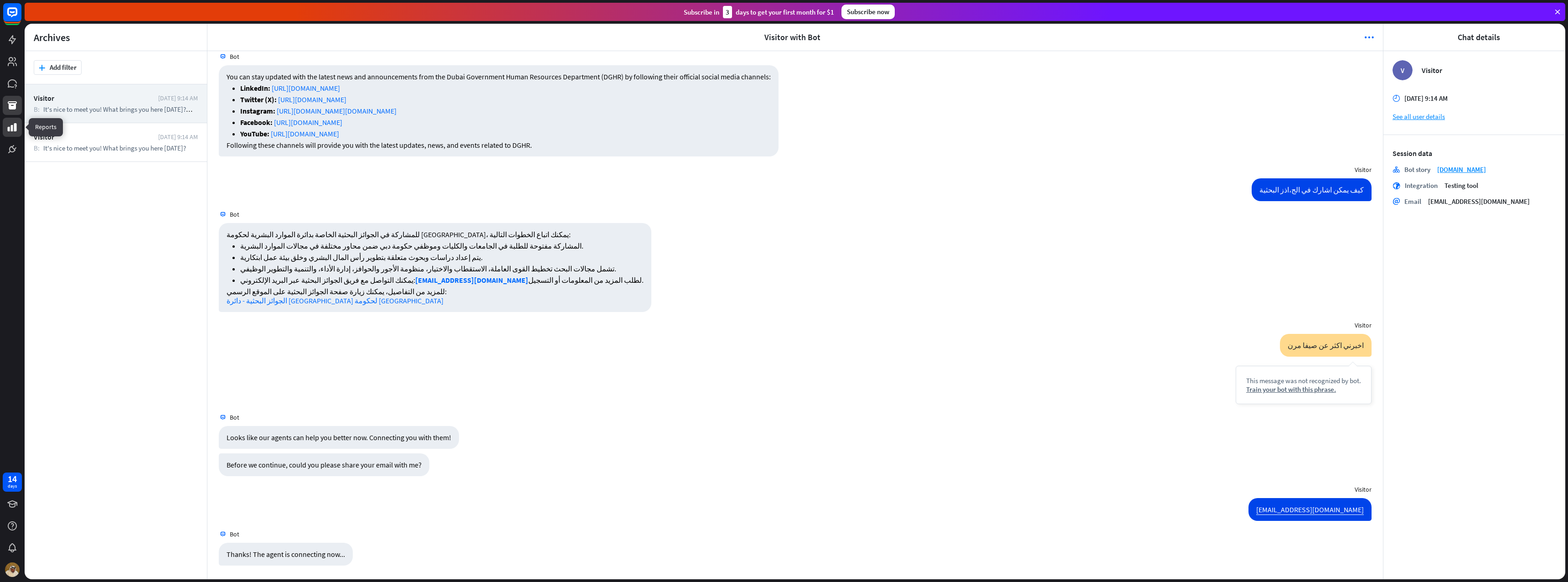
click at [13, 127] on icon at bounding box center [13, 127] width 9 height 8
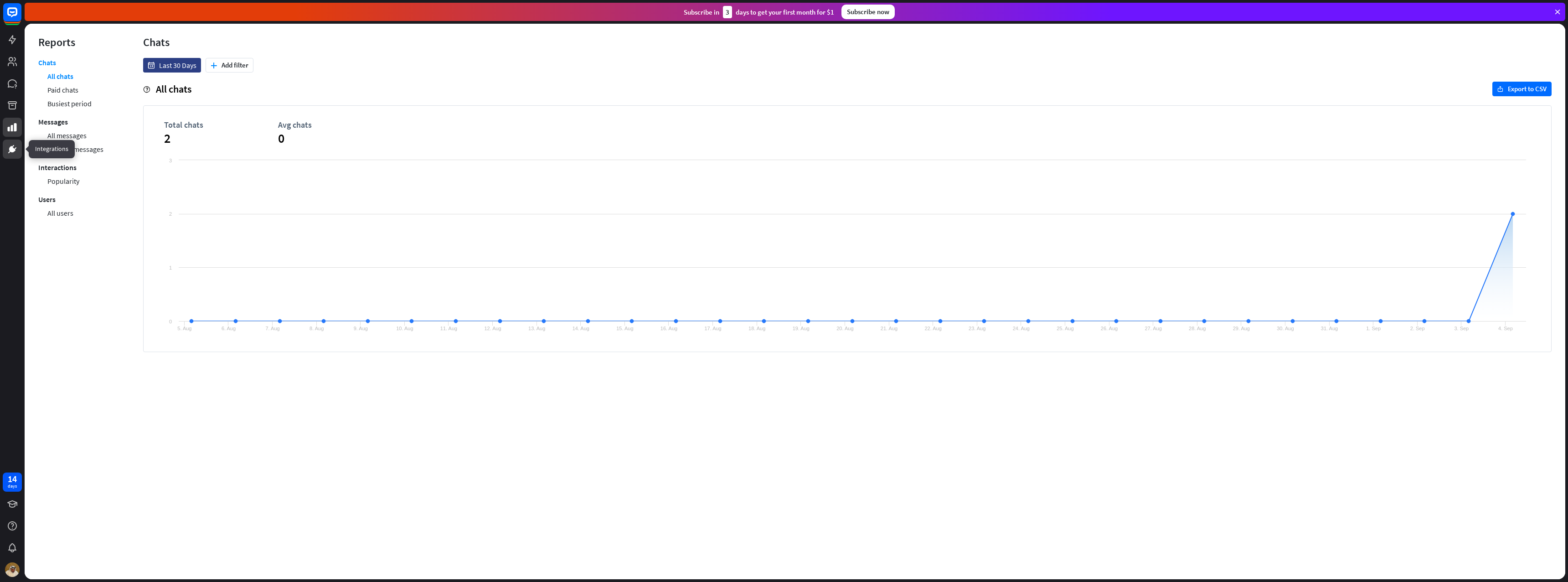
click at [20, 156] on link at bounding box center [12, 149] width 19 height 19
